Goal: Check status: Check status

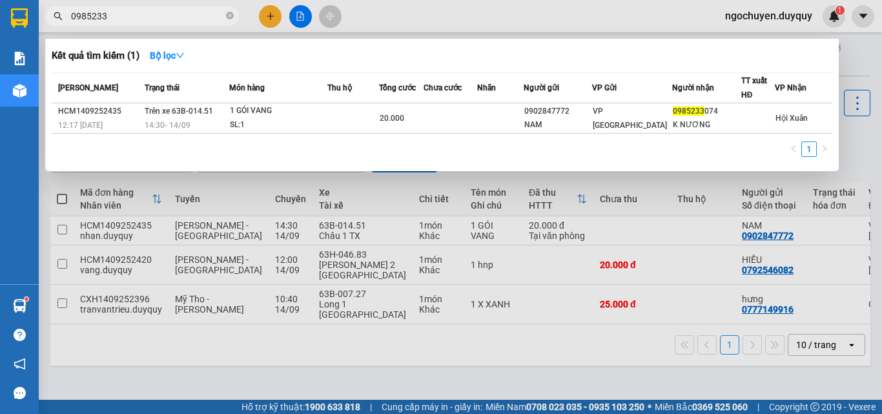
scroll to position [0, 258]
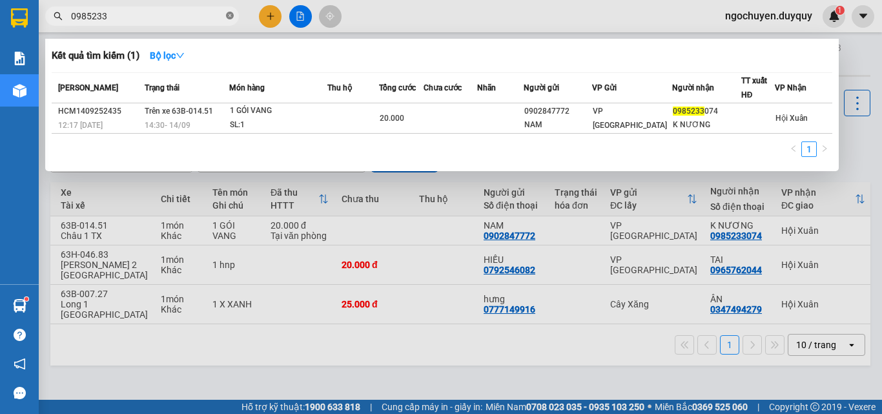
click at [229, 18] on icon "close-circle" at bounding box center [230, 16] width 8 height 8
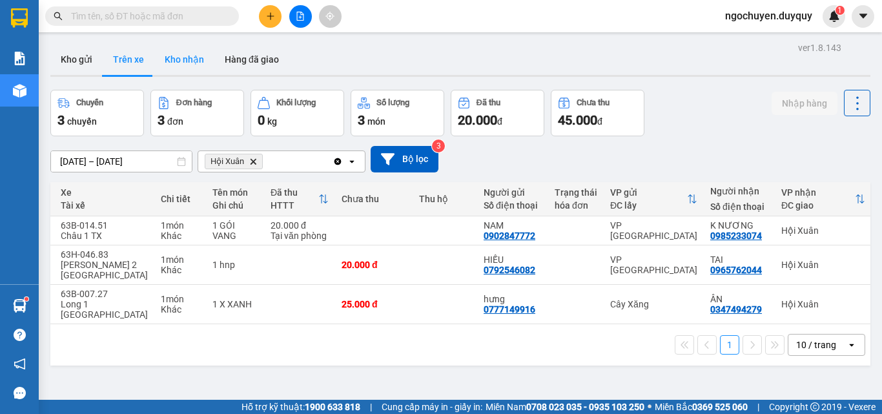
click at [182, 56] on button "Kho nhận" at bounding box center [184, 59] width 60 height 31
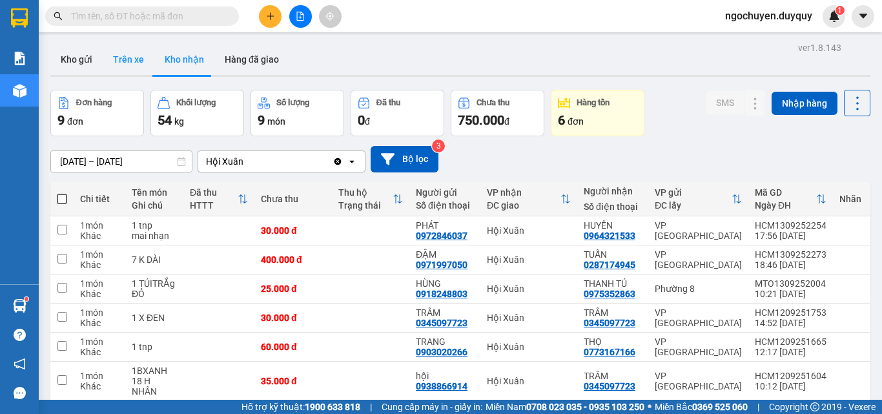
click at [134, 72] on button "Trên xe" at bounding box center [129, 59] width 52 height 31
type input "[DATE] – [DATE]"
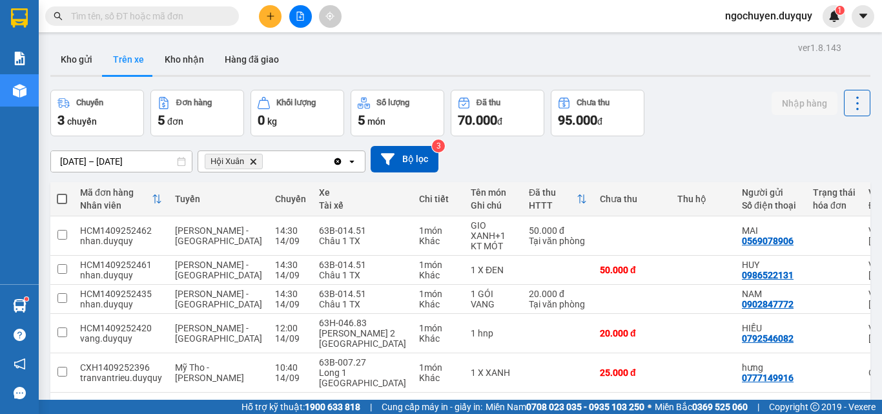
scroll to position [0, 258]
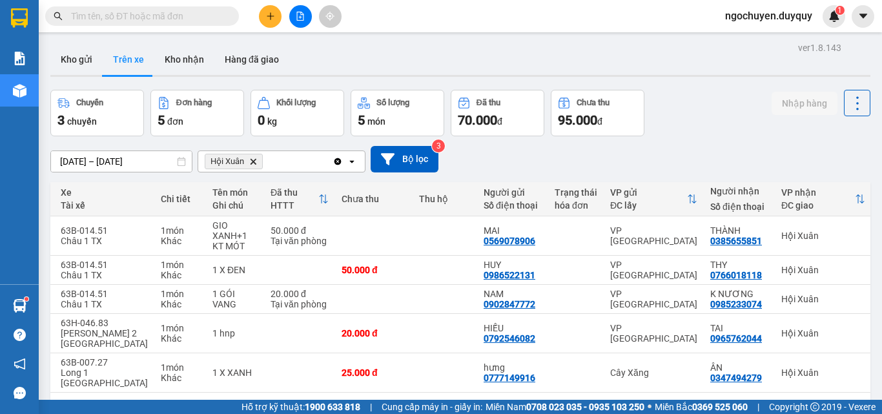
click at [171, 8] on span at bounding box center [142, 15] width 194 height 19
click at [171, 17] on input "text" at bounding box center [147, 16] width 152 height 14
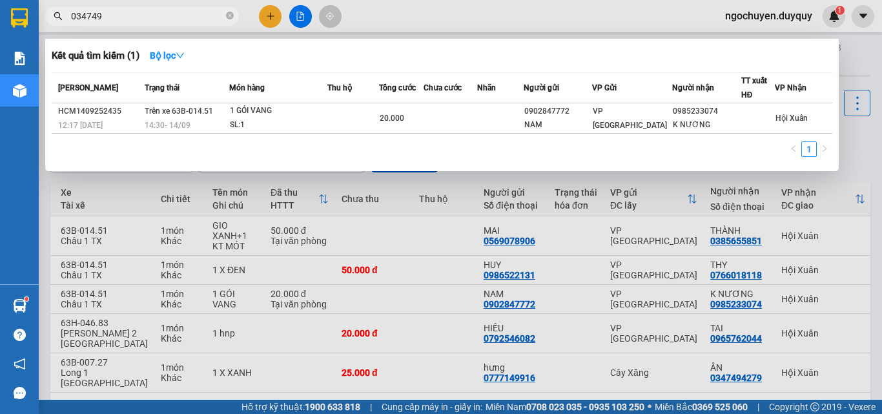
type input "0347494"
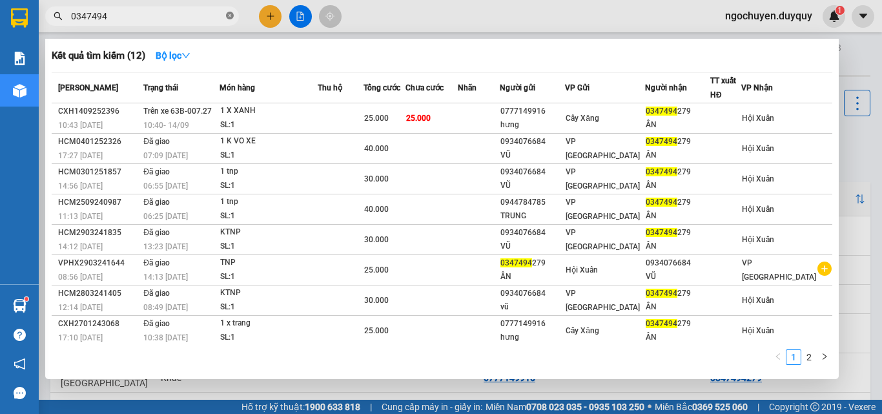
click at [226, 19] on icon "close-circle" at bounding box center [230, 16] width 8 height 8
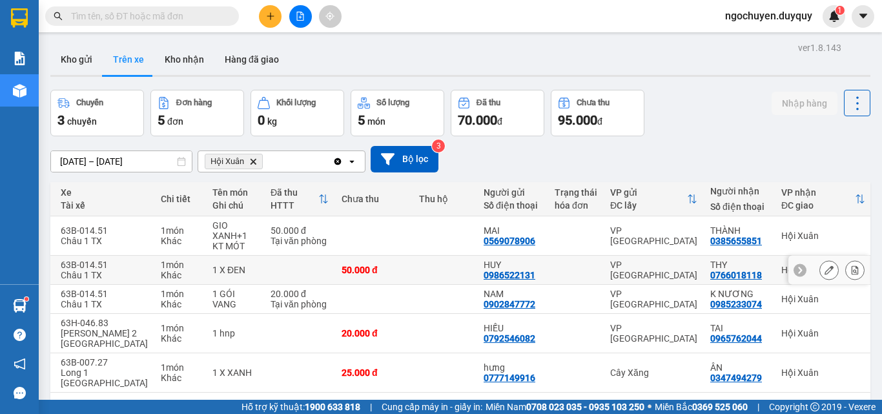
click at [342, 265] on div "50.000 đ" at bounding box center [374, 270] width 65 height 10
checkbox input "true"
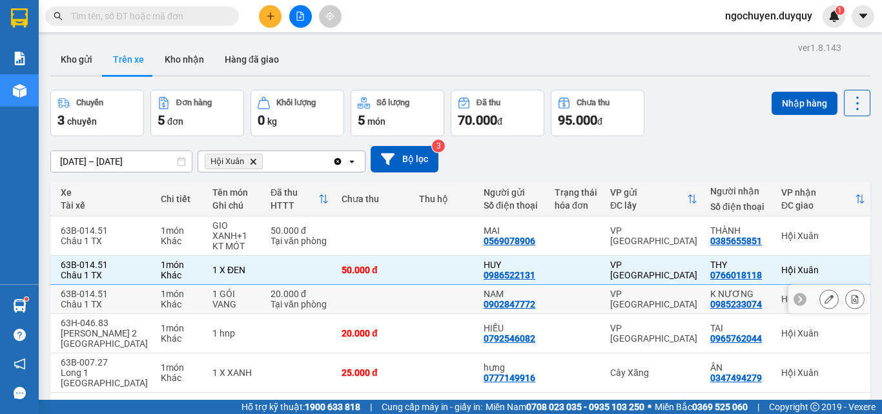
click at [349, 289] on td at bounding box center [374, 299] width 78 height 29
checkbox input "true"
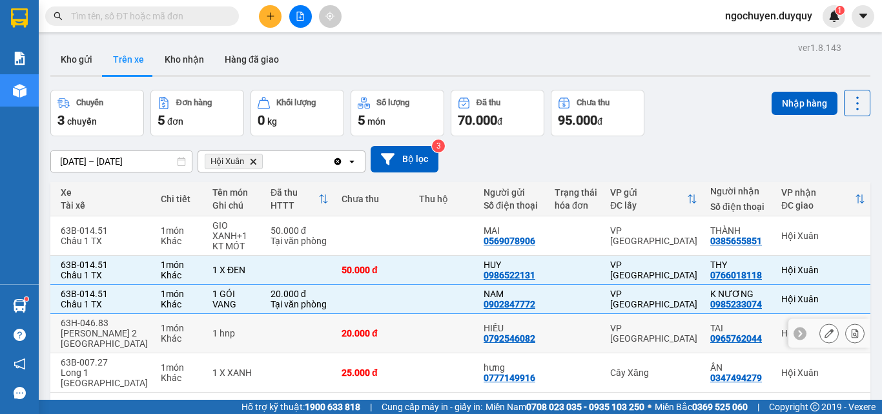
click at [413, 324] on td at bounding box center [445, 333] width 65 height 39
checkbox input "true"
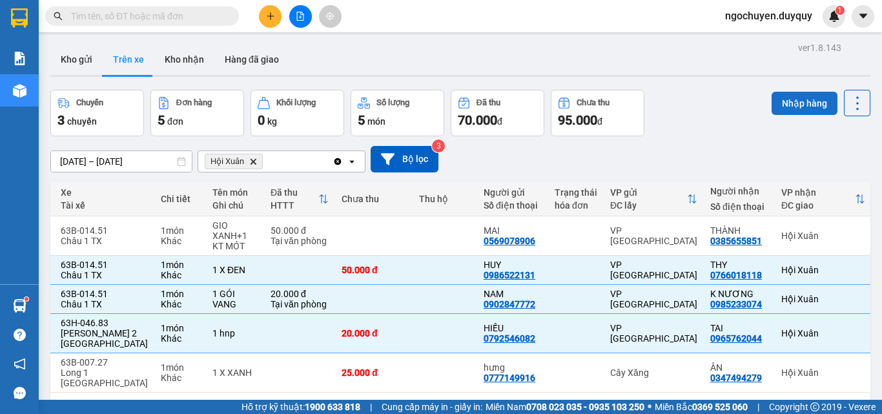
click at [785, 105] on button "Nhập hàng" at bounding box center [805, 103] width 66 height 23
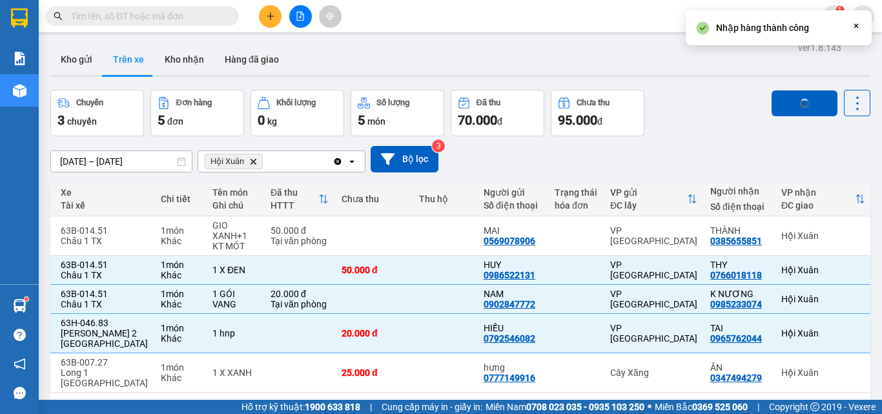
checkbox input "false"
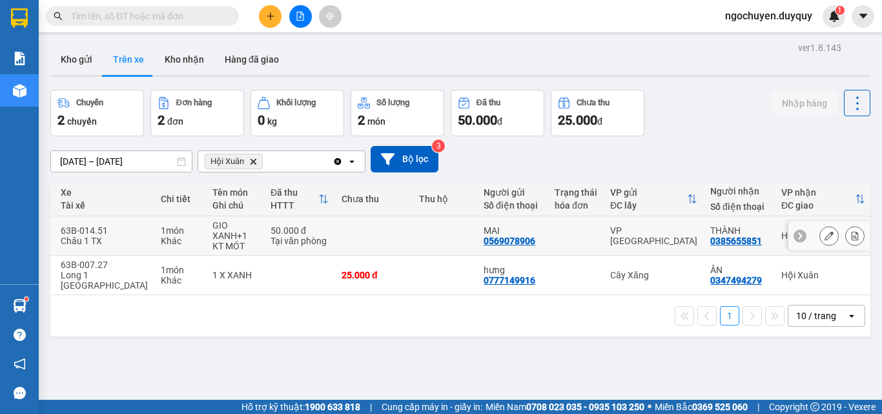
drag, startPoint x: 327, startPoint y: 240, endPoint x: 336, endPoint y: 260, distance: 21.4
click at [335, 240] on td at bounding box center [374, 235] width 78 height 39
checkbox input "true"
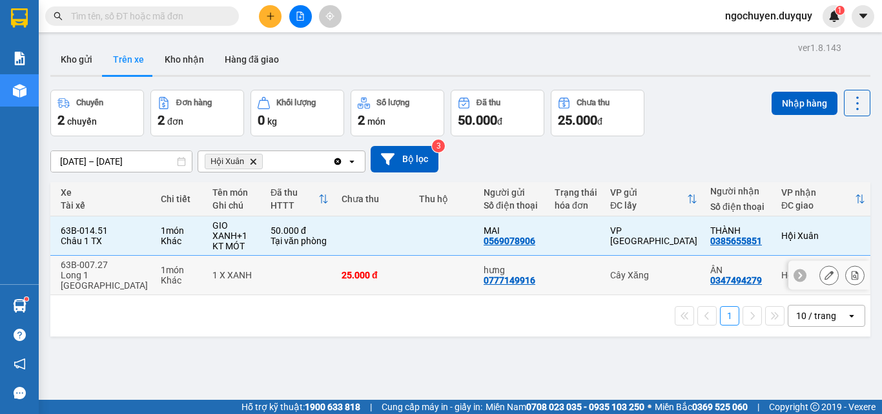
click at [342, 272] on div "25.000 đ" at bounding box center [374, 275] width 65 height 10
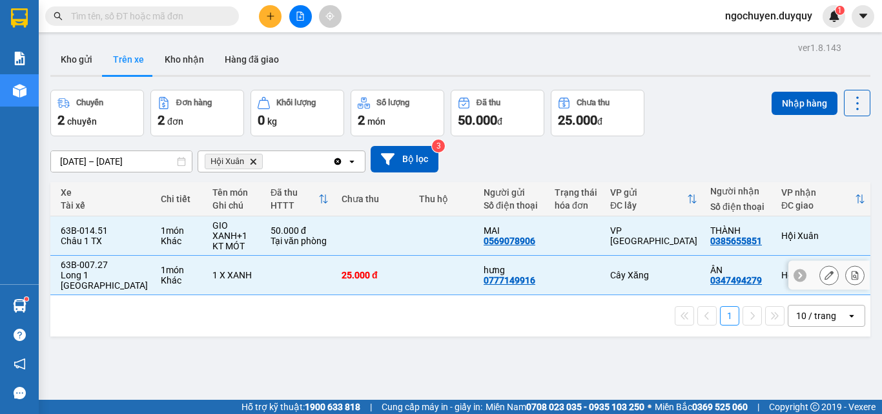
click at [413, 264] on td at bounding box center [445, 275] width 65 height 39
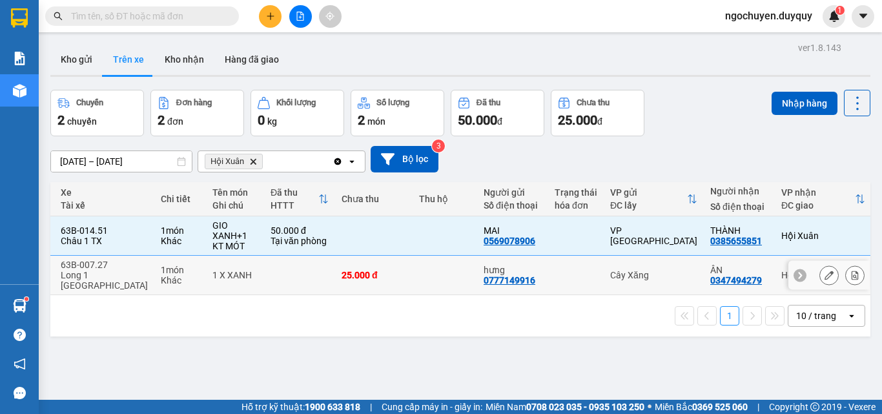
click at [413, 264] on td at bounding box center [445, 275] width 65 height 39
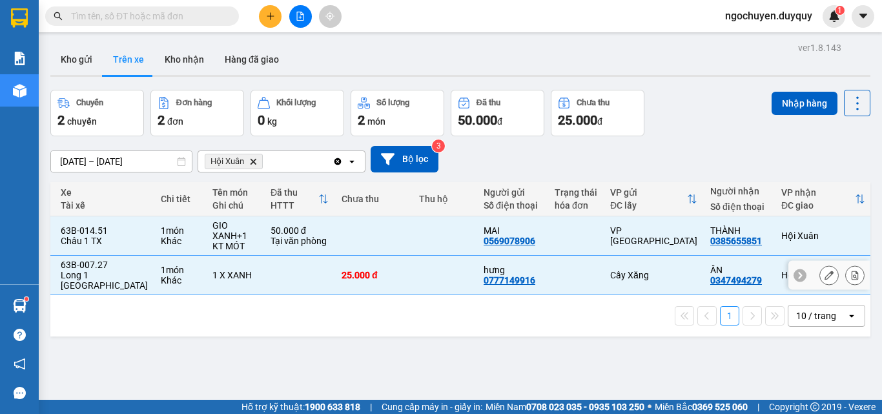
click at [621, 270] on div "Cây Xăng" at bounding box center [653, 275] width 87 height 10
checkbox input "false"
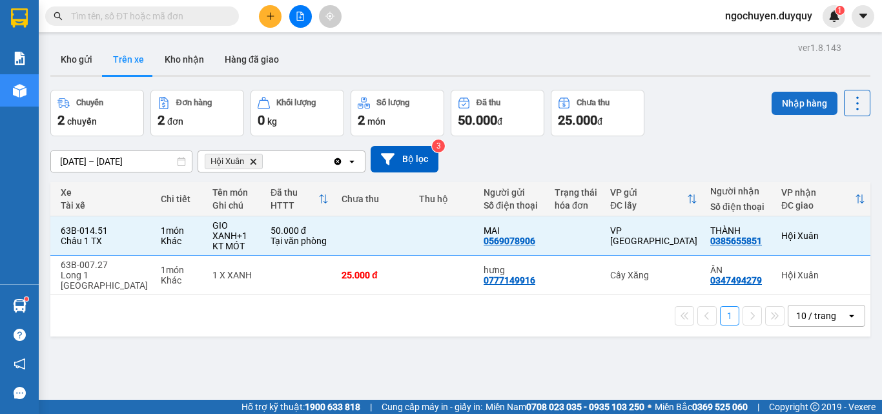
click at [772, 107] on button "Nhập hàng" at bounding box center [805, 103] width 66 height 23
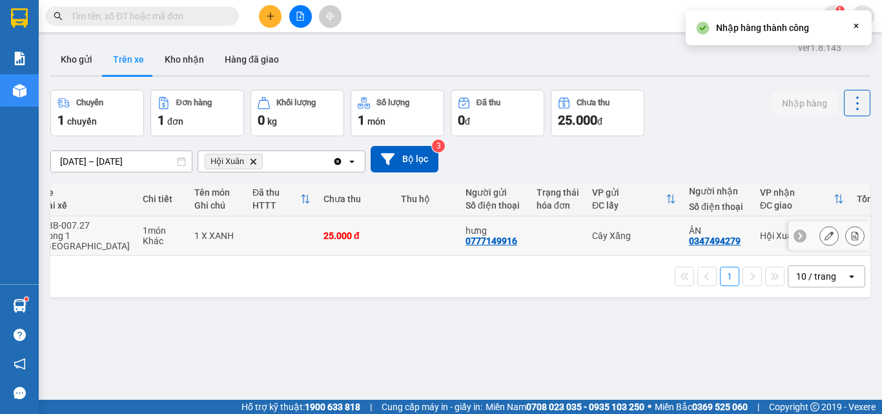
click at [534, 240] on td at bounding box center [558, 235] width 56 height 39
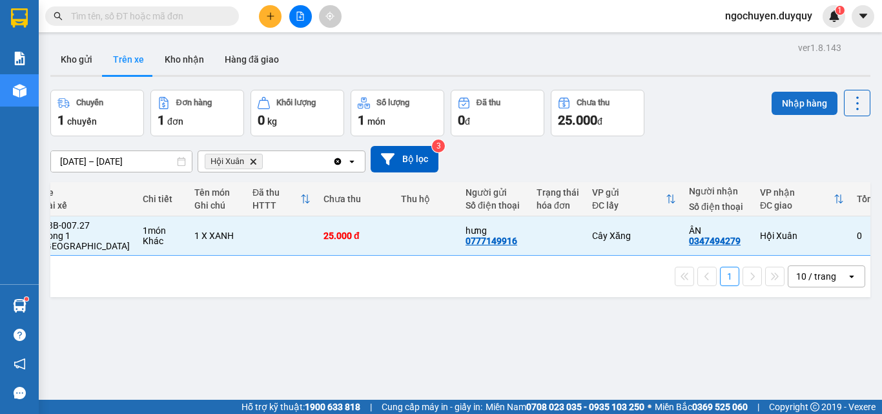
click at [793, 105] on button "Nhập hàng" at bounding box center [805, 103] width 66 height 23
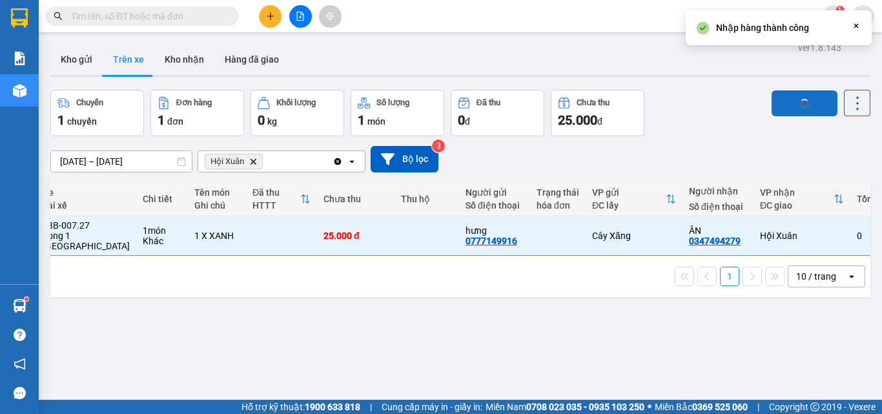
checkbox input "false"
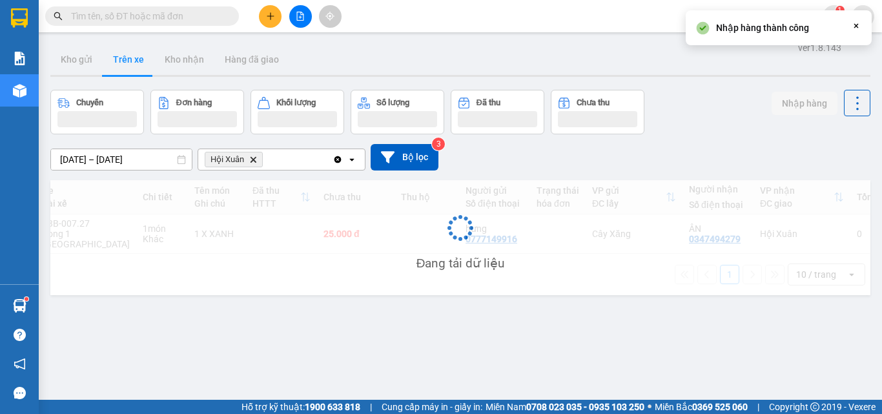
scroll to position [0, 0]
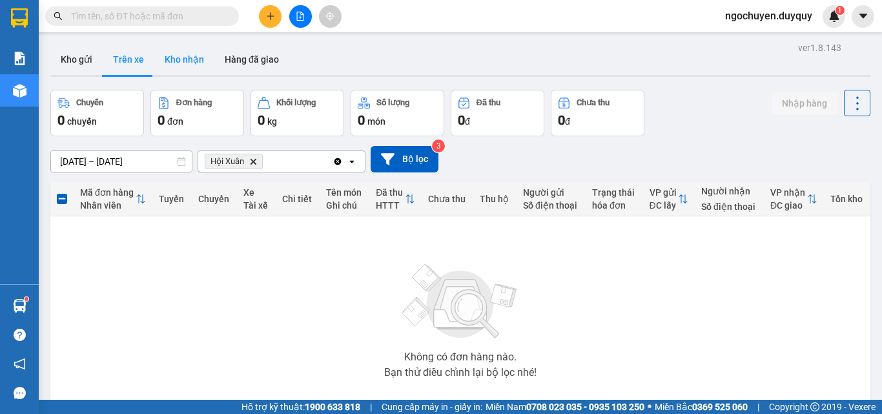
click at [204, 65] on button "Kho nhận" at bounding box center [184, 59] width 60 height 31
type input "[DATE] – [DATE]"
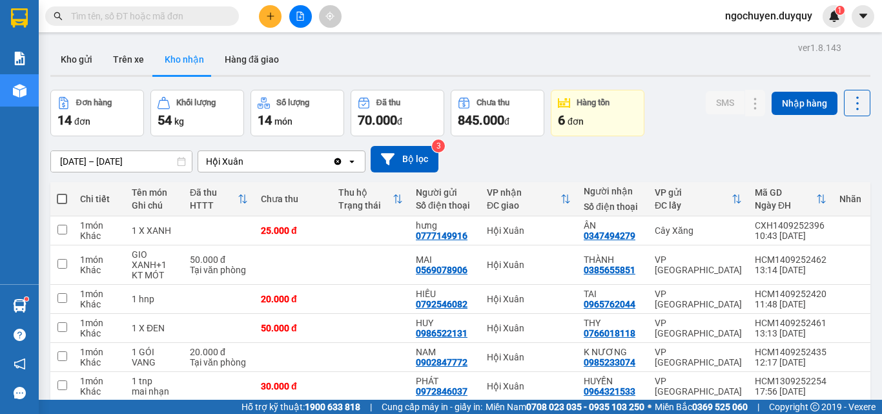
click at [165, 17] on input "text" at bounding box center [147, 16] width 152 height 14
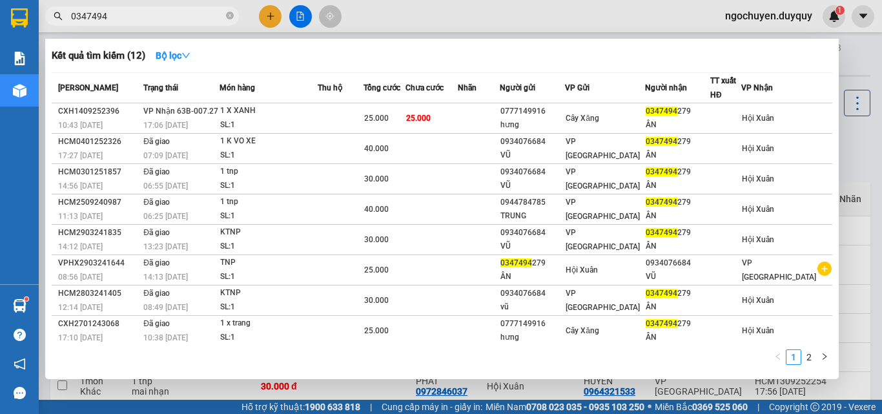
type input "0347494"
click at [227, 23] on span at bounding box center [230, 16] width 8 height 14
click at [227, 19] on icon "close-circle" at bounding box center [230, 16] width 8 height 8
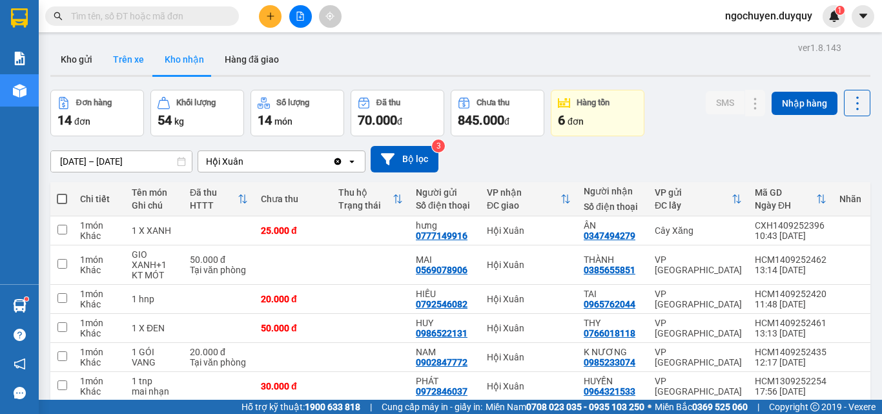
click at [140, 64] on button "Trên xe" at bounding box center [129, 59] width 52 height 31
type input "[DATE] – [DATE]"
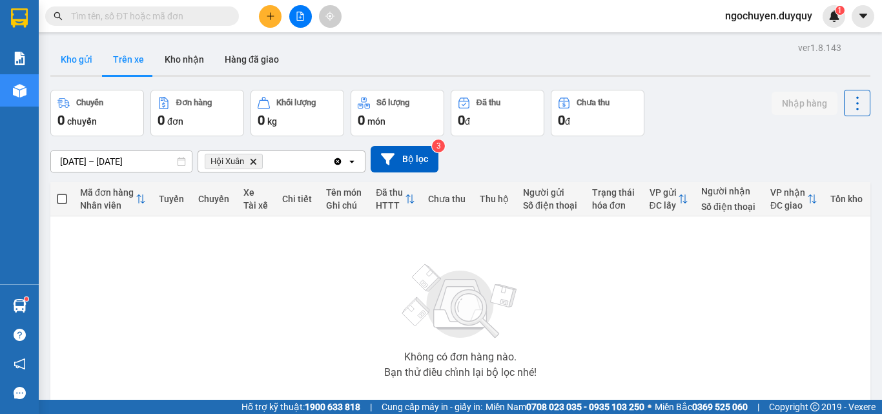
click at [77, 54] on button "Kho gửi" at bounding box center [76, 59] width 52 height 31
